Goal: Information Seeking & Learning: Learn about a topic

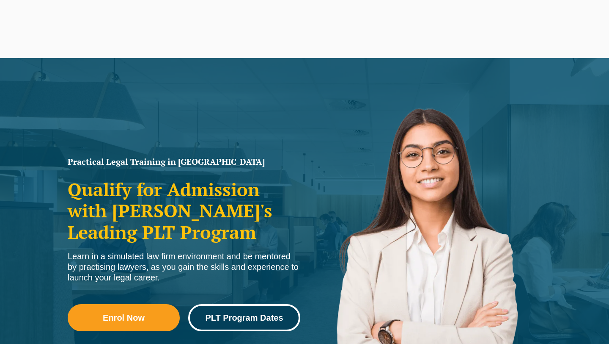
click at [243, 323] on link "PLT Program Dates" at bounding box center [244, 317] width 112 height 27
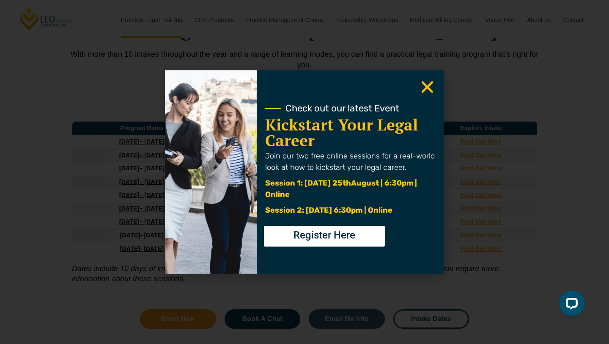
click at [429, 88] on use "Close" at bounding box center [428, 87] width 12 height 12
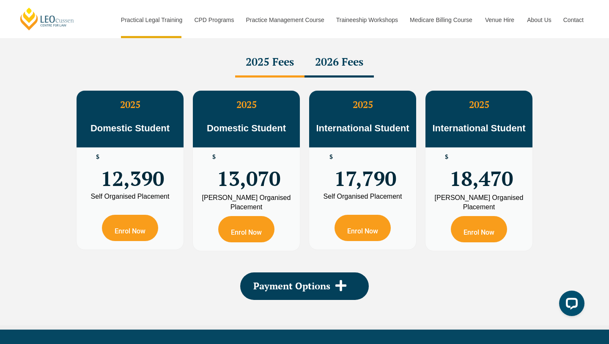
scroll to position [1489, 0]
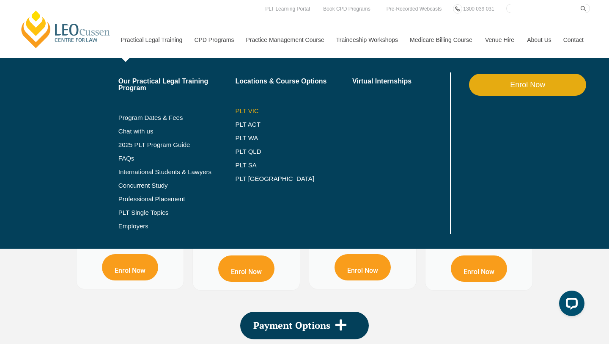
click at [235, 112] on link "PLT VIC" at bounding box center [293, 111] width 117 height 7
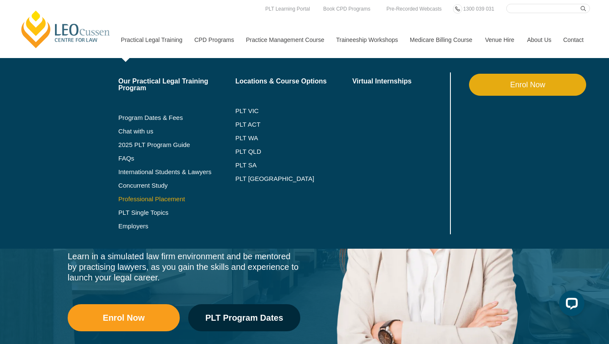
click at [140, 198] on link "Professional Placement" at bounding box center [177, 199] width 117 height 7
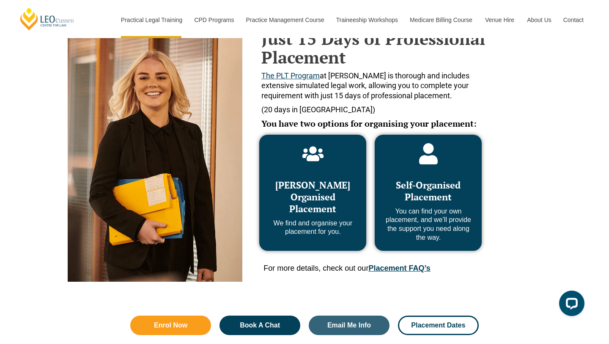
scroll to position [387, 0]
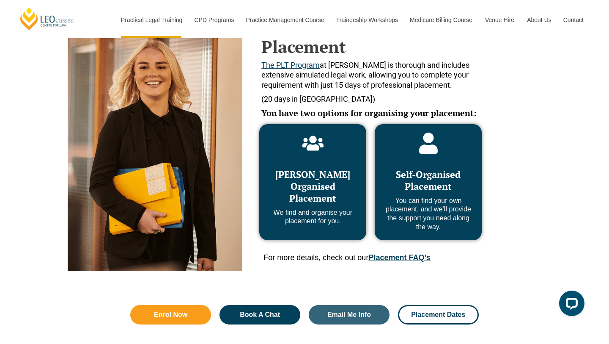
click at [312, 189] on span "Leo Cussen Organised Placement" at bounding box center [313, 186] width 75 height 36
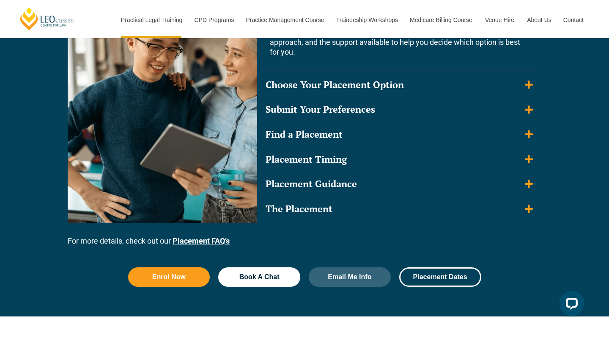
scroll to position [858, 0]
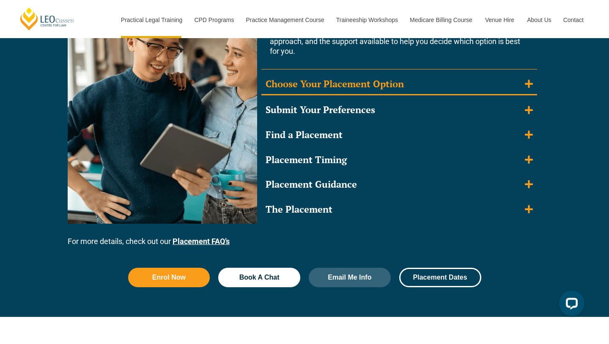
click at [532, 84] on icon "Accordion. Open links with Enter or Space, close with Escape, and navigate with…" at bounding box center [529, 84] width 8 height 8
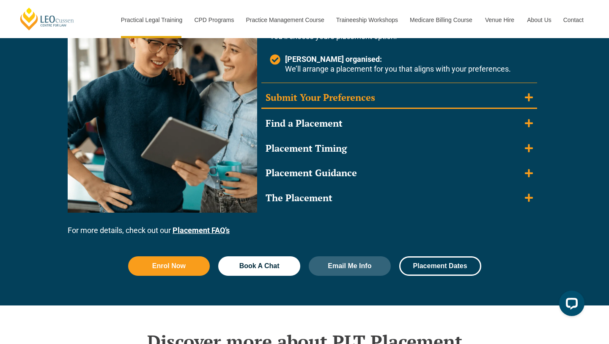
click at [530, 97] on icon "Accordion. Open links with Enter or Space, close with Escape, and navigate with…" at bounding box center [529, 97] width 8 height 8
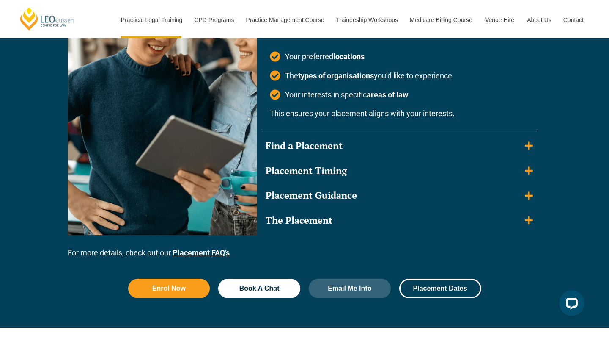
scroll to position [901, 0]
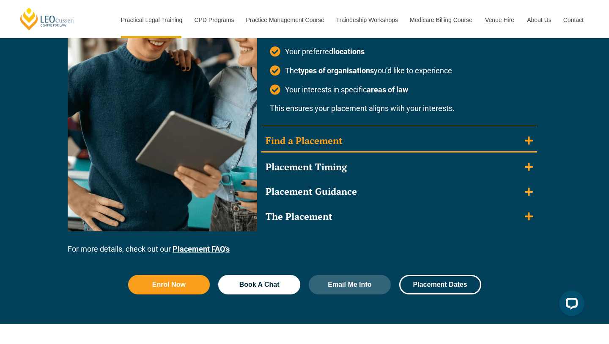
click at [530, 137] on icon "Accordion. Open links with Enter or Space, close with Escape, and navigate with…" at bounding box center [529, 140] width 8 height 9
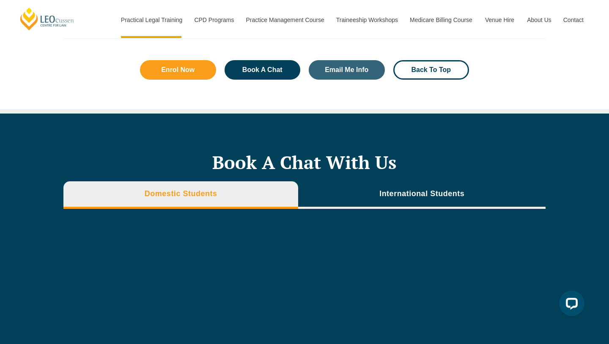
scroll to position [2439, 0]
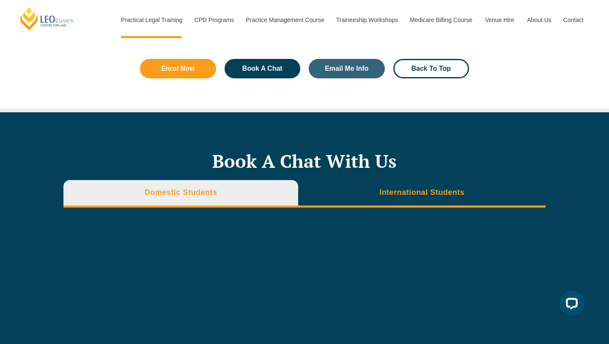
click at [409, 206] on li "International Students" at bounding box center [422, 193] width 248 height 27
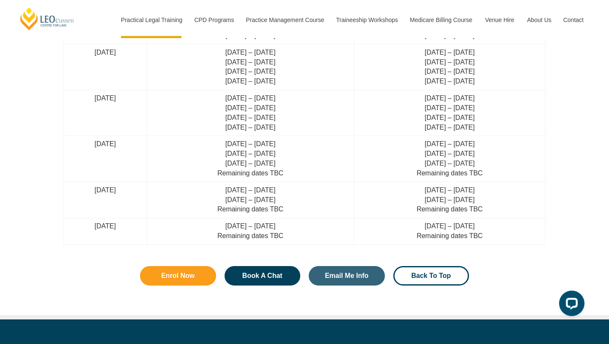
scroll to position [2232, 0]
